Goal: Task Accomplishment & Management: Use online tool/utility

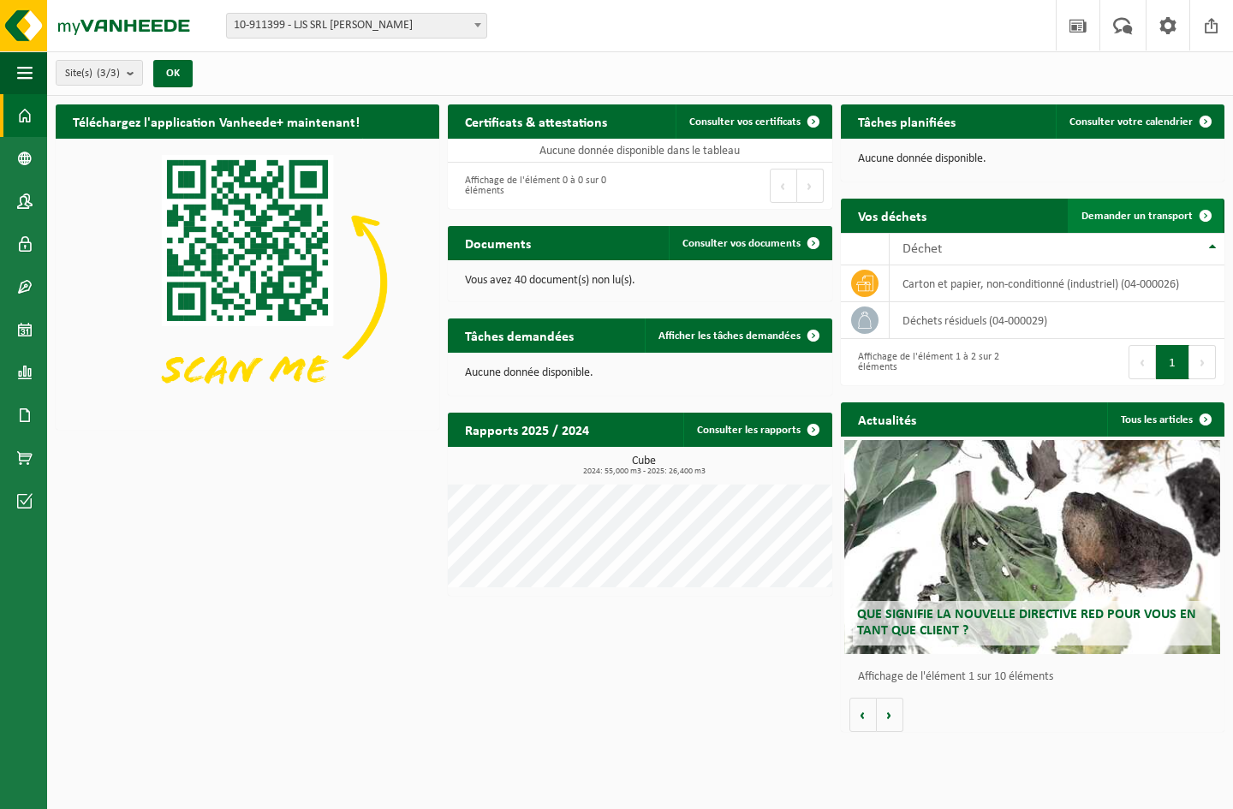
click at [1163, 223] on link "Demander un transport" at bounding box center [1145, 216] width 155 height 34
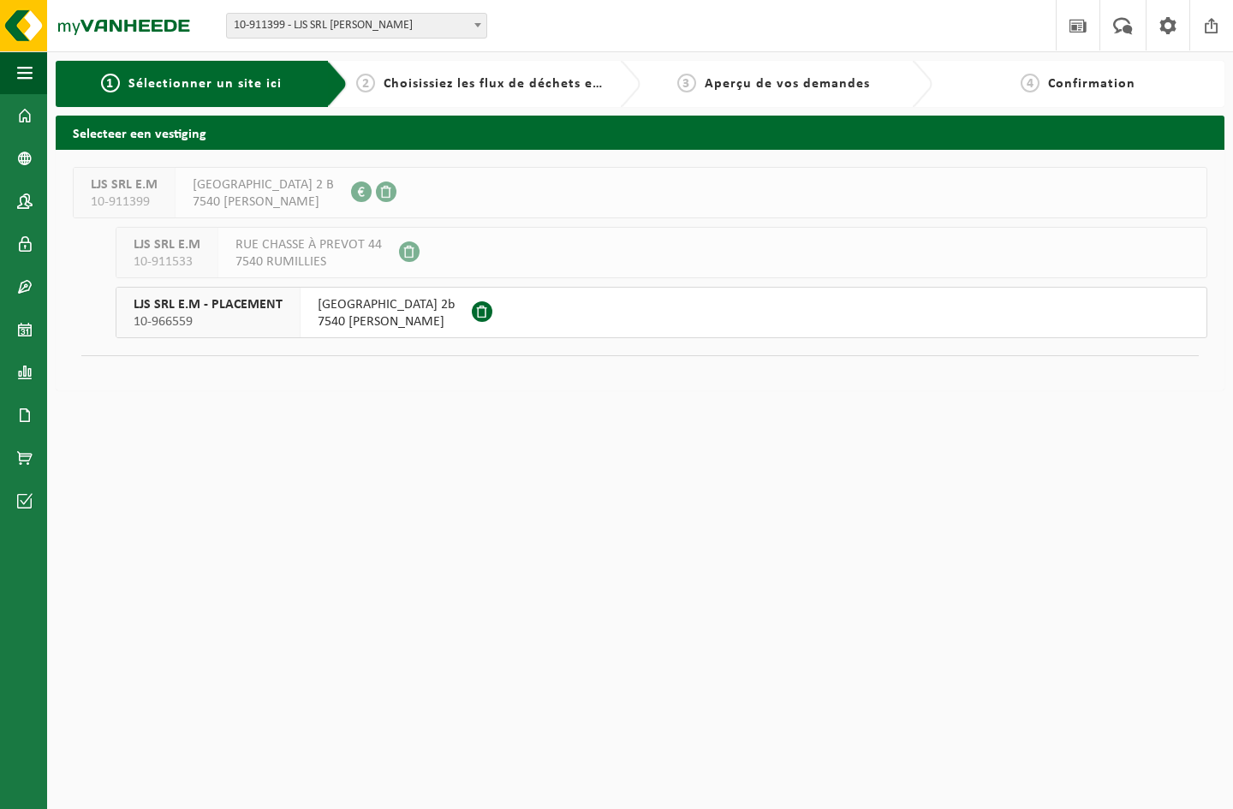
click at [268, 321] on span "10-966559" at bounding box center [208, 321] width 149 height 17
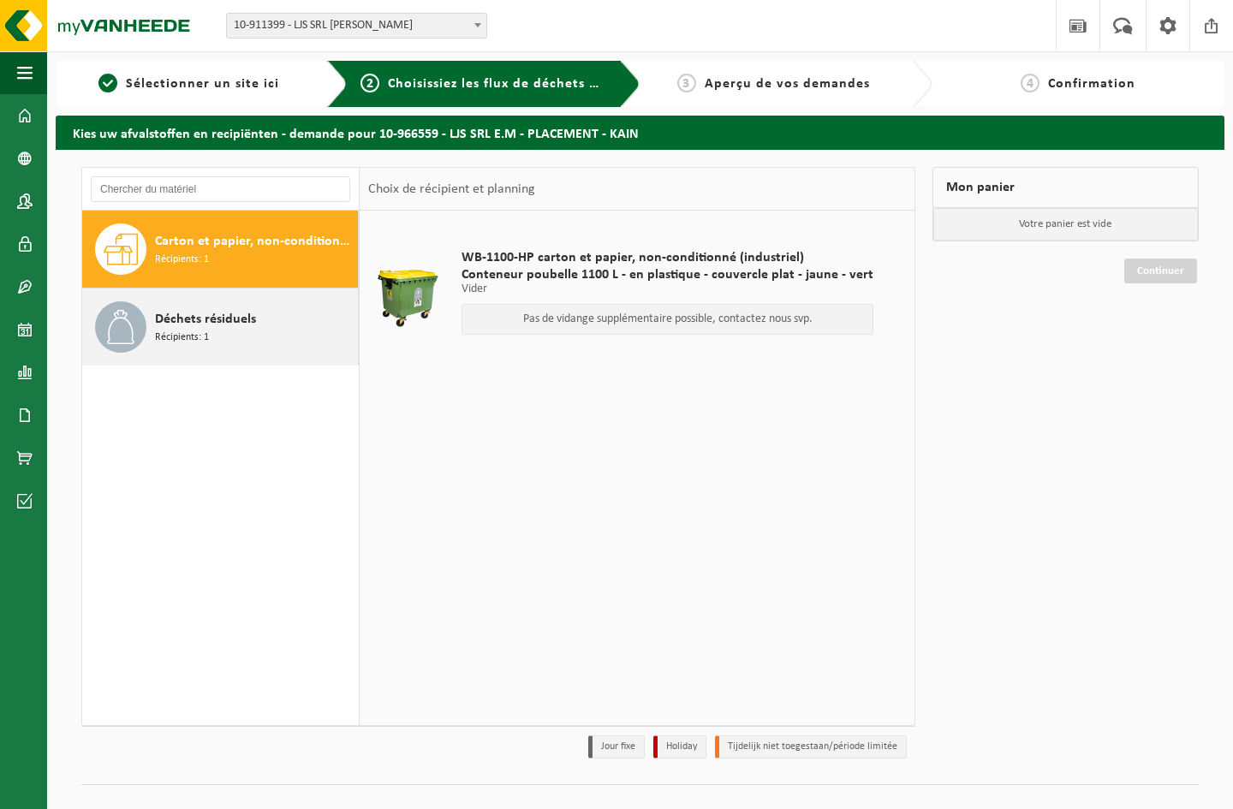
click at [224, 339] on div "Déchets résiduels Récipients: 1" at bounding box center [254, 326] width 199 height 51
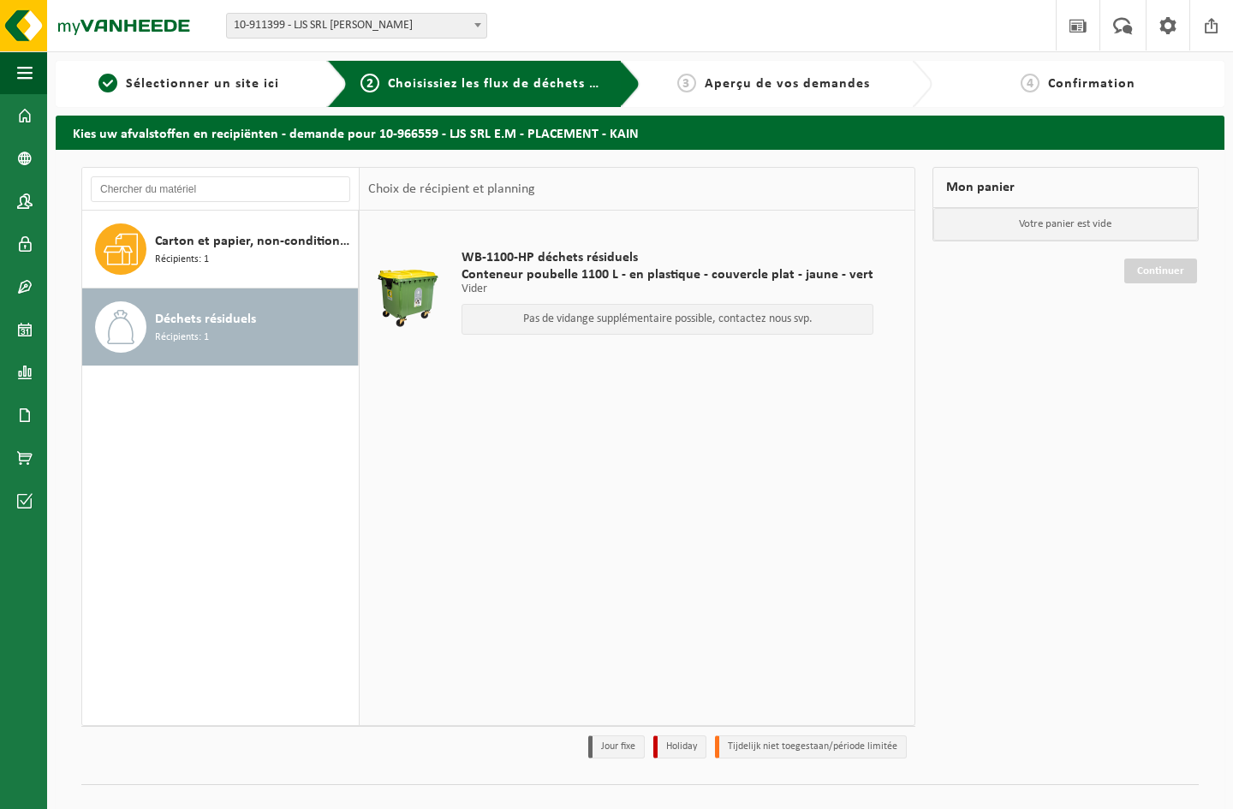
click at [731, 301] on div "WB-1100-HP déchets résiduels Conteneur poubelle 1100 L - en plastique - couverc…" at bounding box center [667, 296] width 429 height 128
click at [687, 328] on div "Pas de vidange supplémentaire possible, contactez nous svp." at bounding box center [668, 319] width 412 height 31
